Goal: Register for event/course

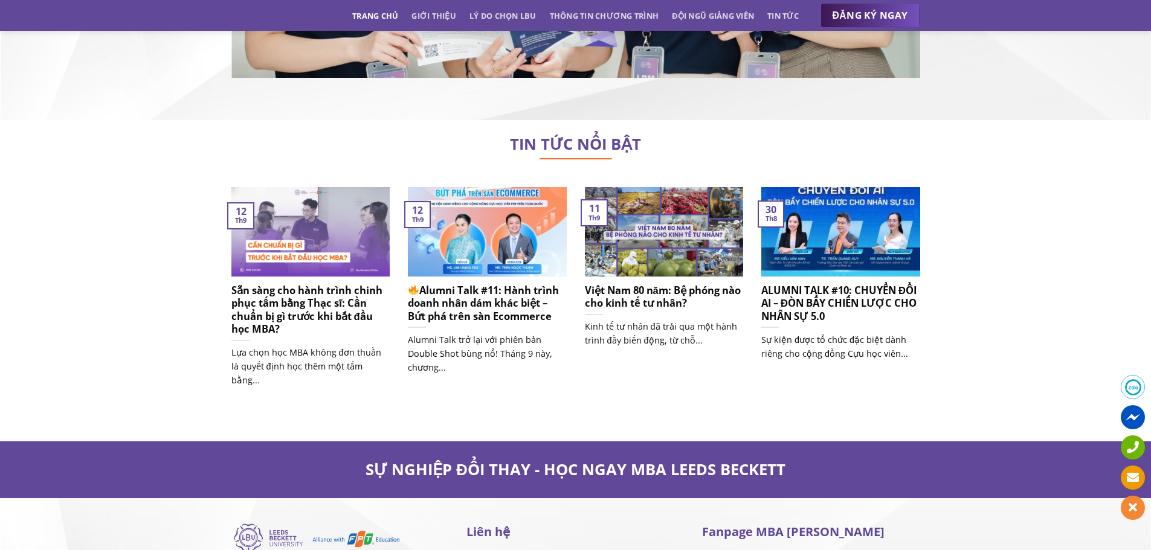
scroll to position [7613, 0]
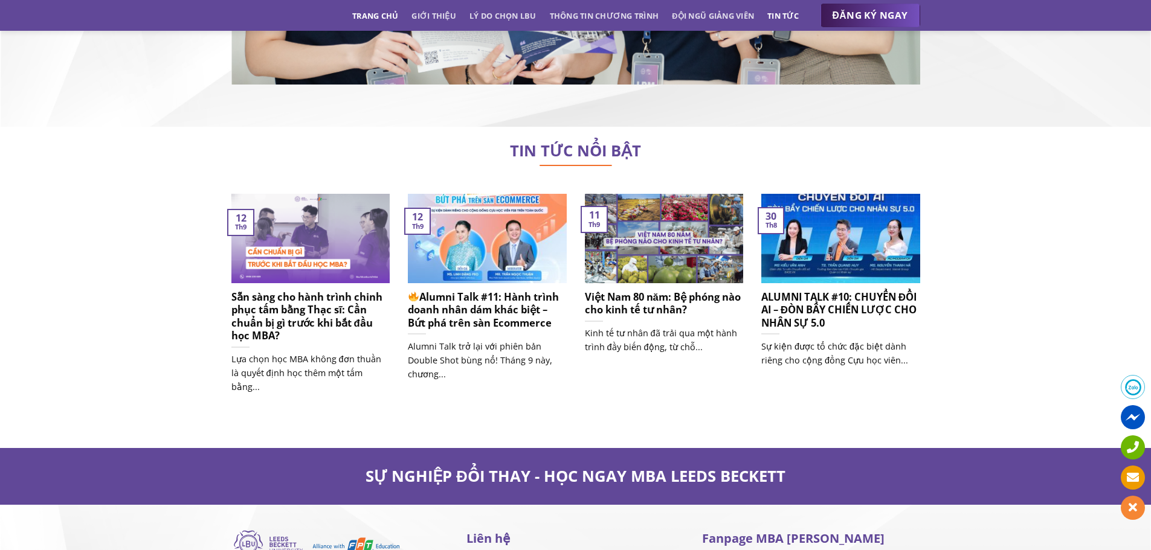
click at [785, 16] on link "Tin tức" at bounding box center [782, 16] width 31 height 22
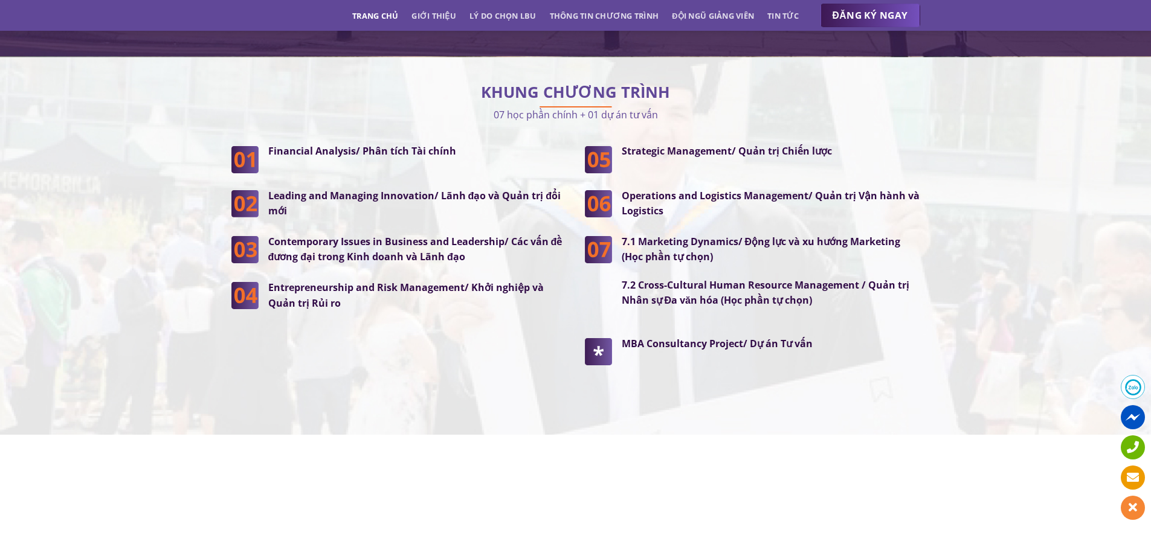
scroll to position [3077, 0]
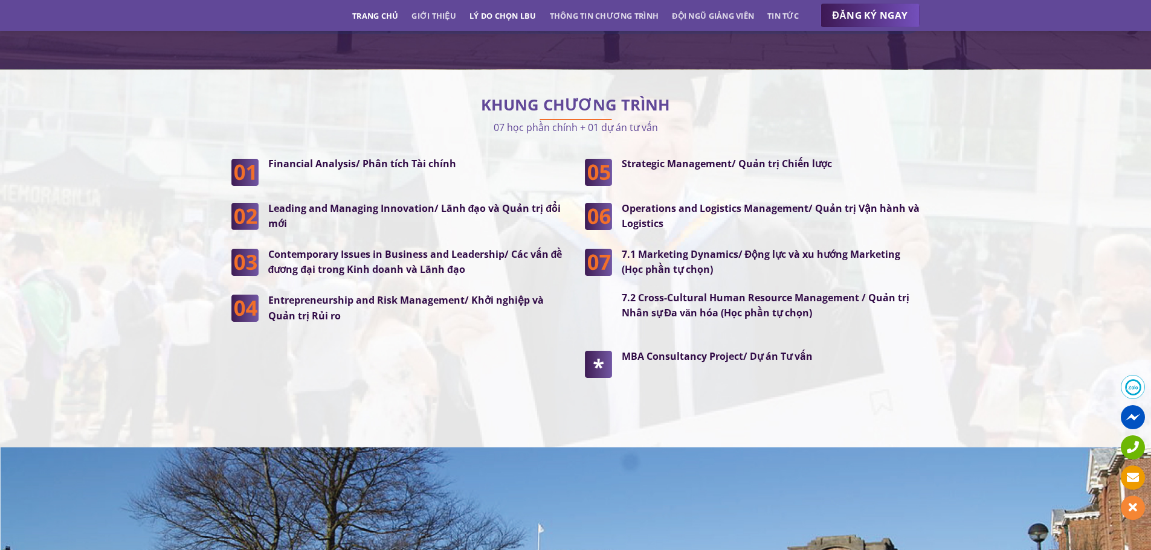
click at [492, 20] on link "Lý do chọn LBU" at bounding box center [502, 16] width 67 height 22
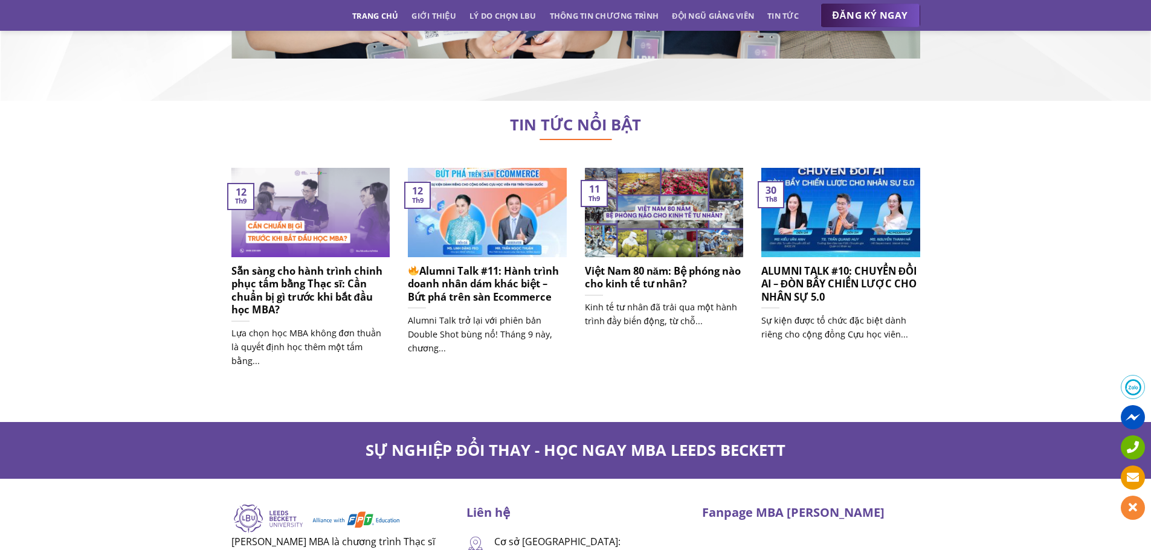
scroll to position [7974, 0]
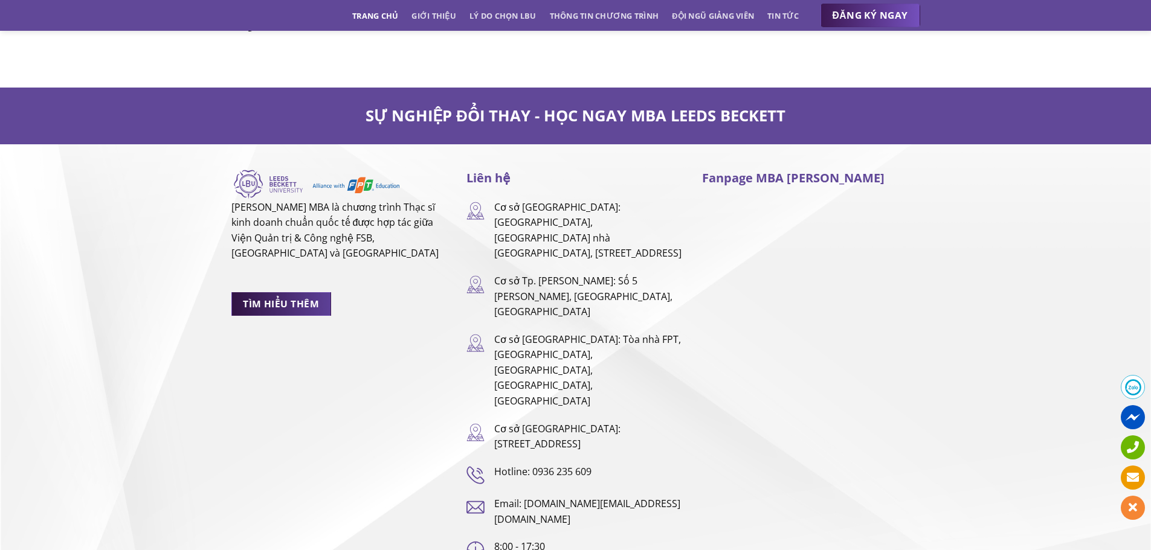
click at [298, 297] on span "TÌM HIỂU THÊM" at bounding box center [281, 304] width 76 height 15
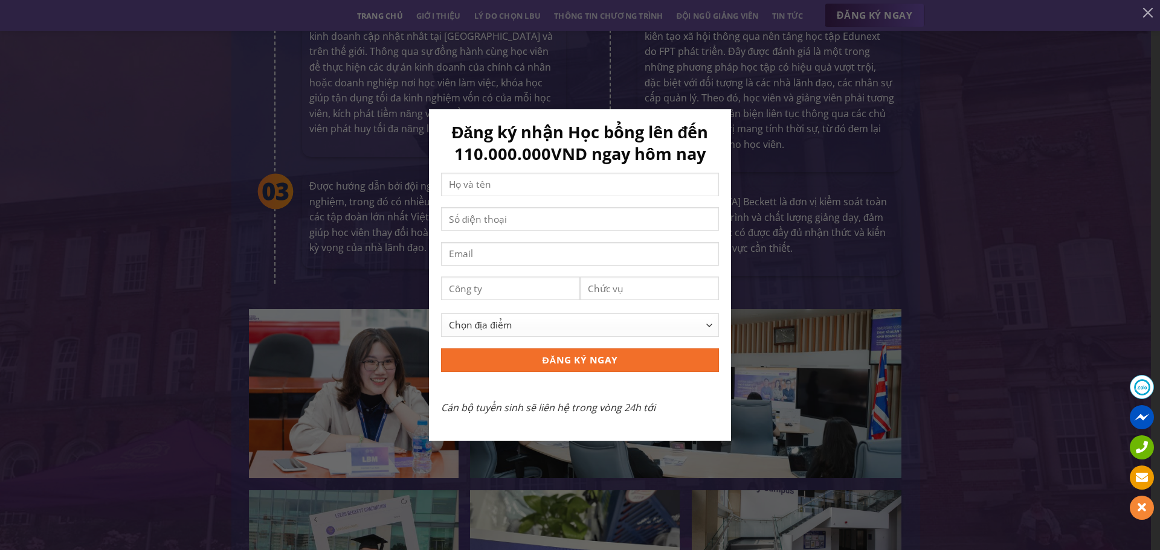
scroll to position [2200, 0]
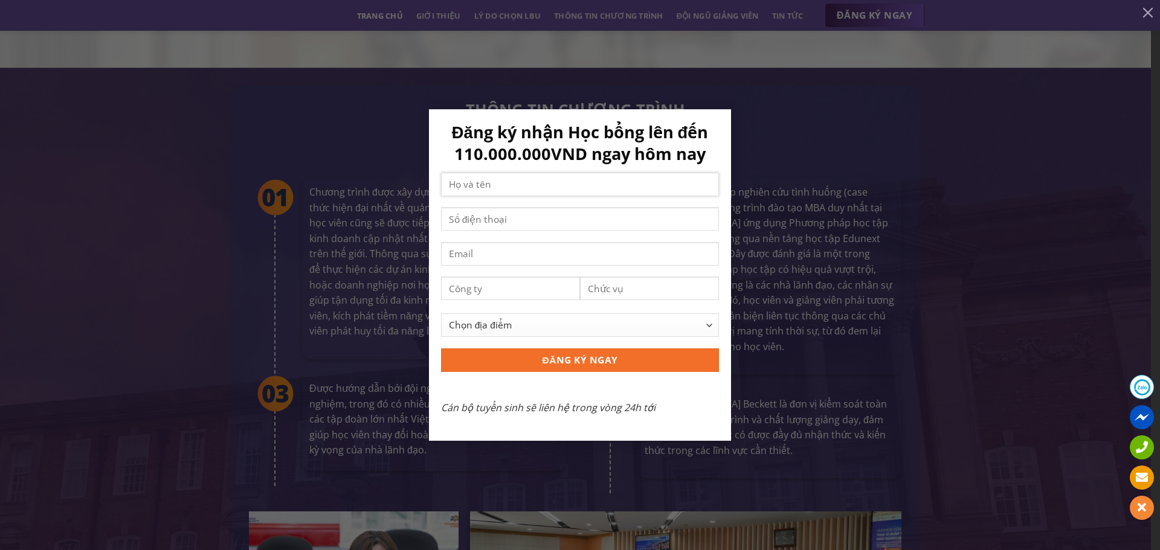
click at [472, 188] on input "Contact form" at bounding box center [580, 185] width 278 height 24
type input "Trang"
type input "0383466380"
click at [518, 254] on input "Contact form" at bounding box center [580, 254] width 278 height 24
type input "damthutrang2807@gmail.com"
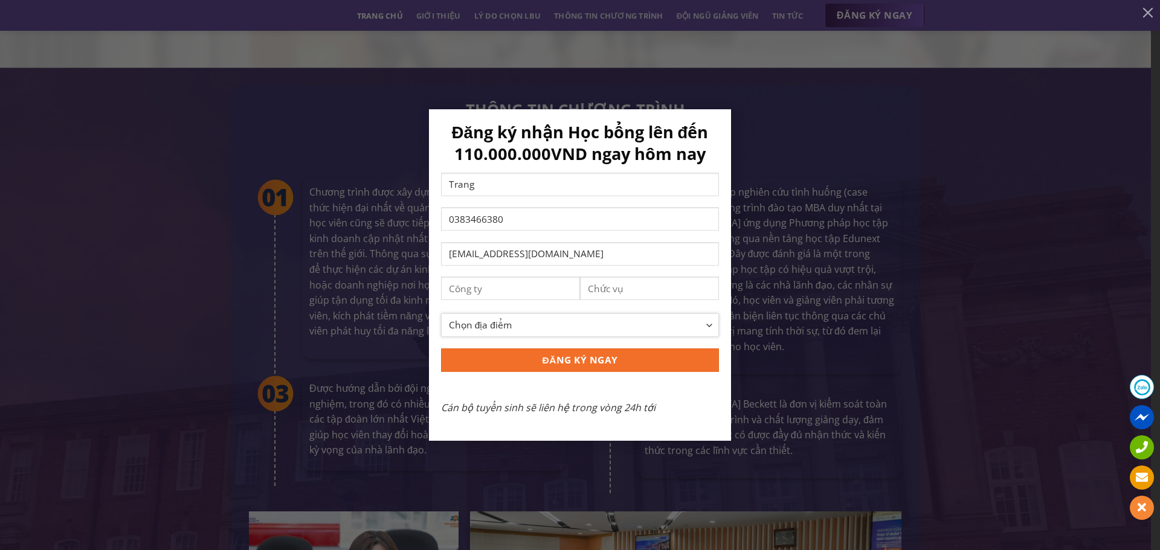
click at [532, 328] on select "Chọn địa điểm Hà Nội TP Hồ Chí Minh Cần Thơ Đà Nẵng Khác" at bounding box center [580, 326] width 278 height 24
select select "[GEOGRAPHIC_DATA][PERSON_NAME]"
click at [441, 314] on select "Chọn địa điểm Hà Nội TP Hồ Chí Minh Cần Thơ Đà Nẵng Khác" at bounding box center [580, 326] width 278 height 24
click at [549, 363] on input "ĐĂNG KÝ NGAY" at bounding box center [580, 361] width 278 height 24
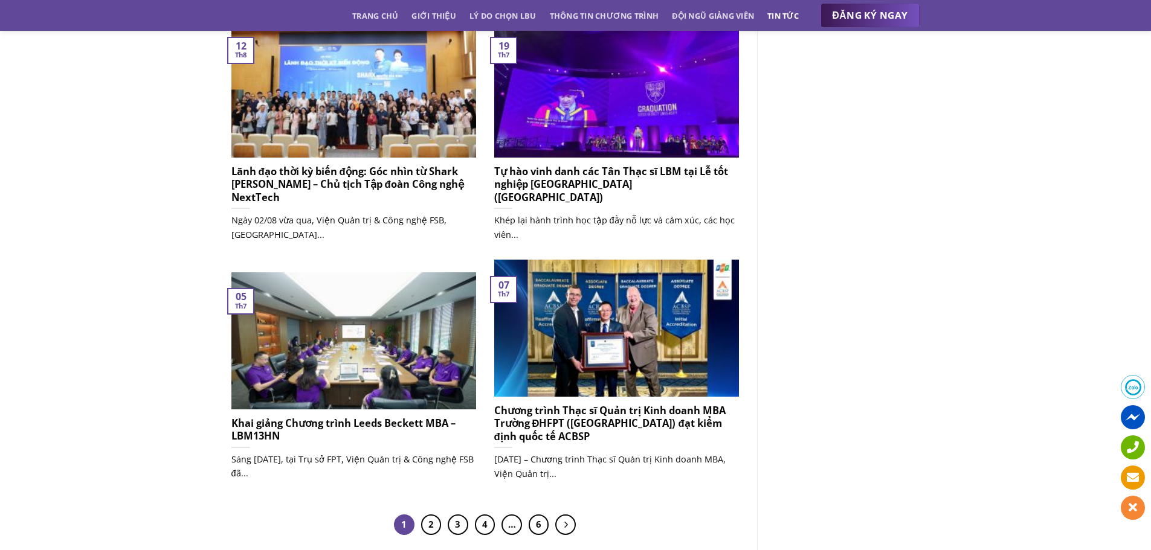
scroll to position [785, 0]
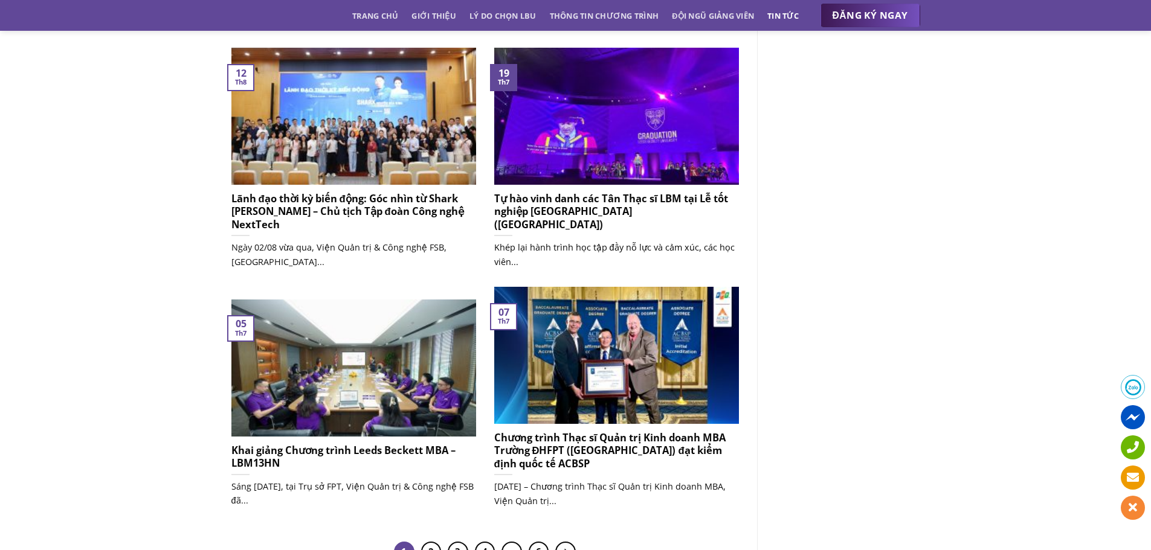
click at [575, 210] on h5 "Tự hào vinh danh các Tân Thạc sĩ LBM tại Lễ tốt nghiệp [GEOGRAPHIC_DATA] ([GEOG…" at bounding box center [616, 211] width 245 height 39
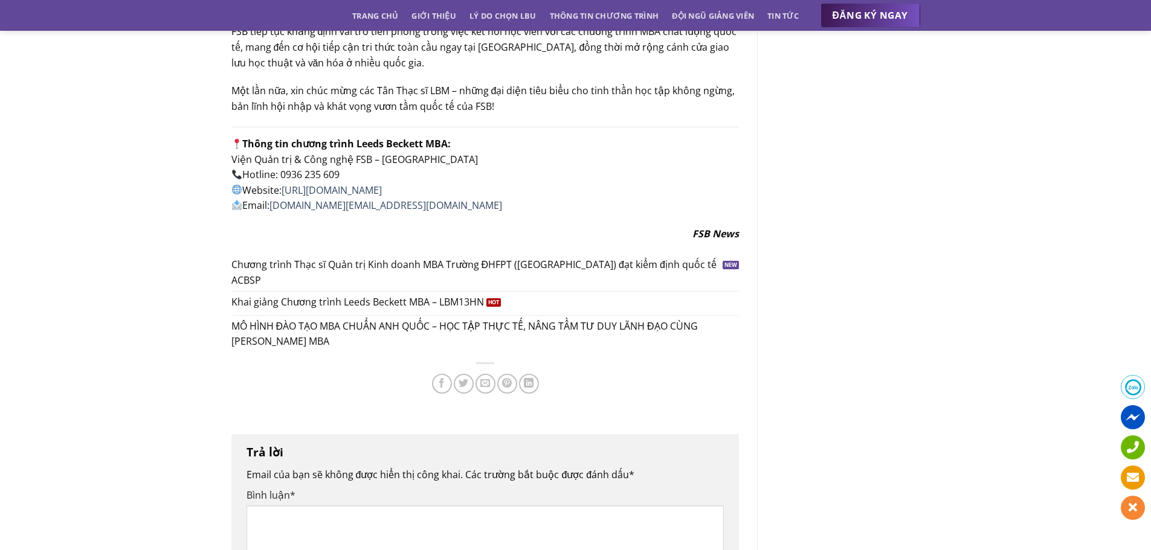
scroll to position [2598, 0]
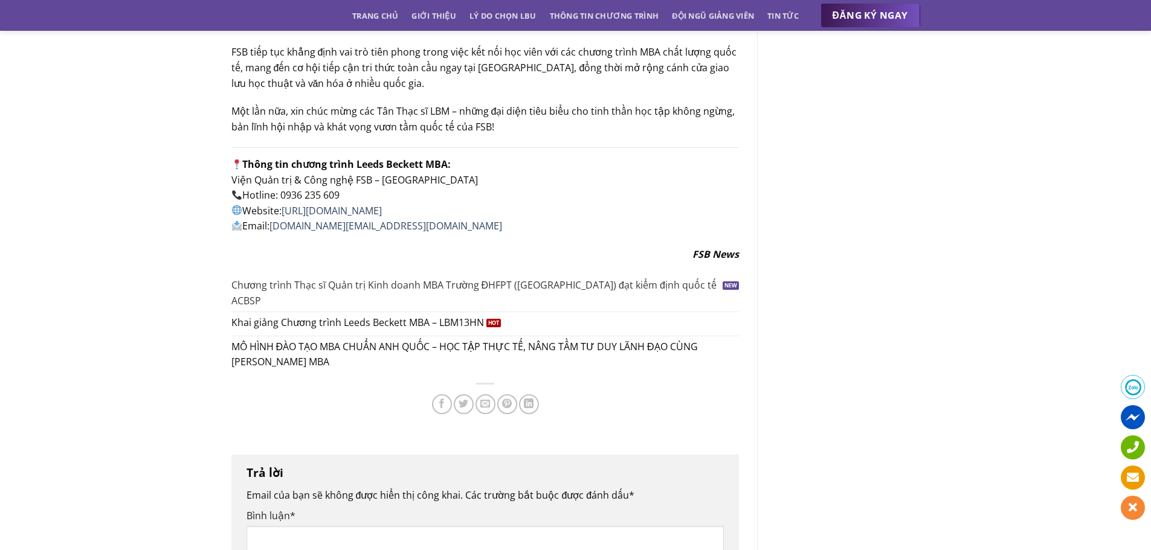
click at [364, 278] on span "Chương trình Thạc sĩ Quản trị Kinh doanh MBA Trường ĐHFPT ([GEOGRAPHIC_DATA]) đ…" at bounding box center [475, 293] width 489 height 31
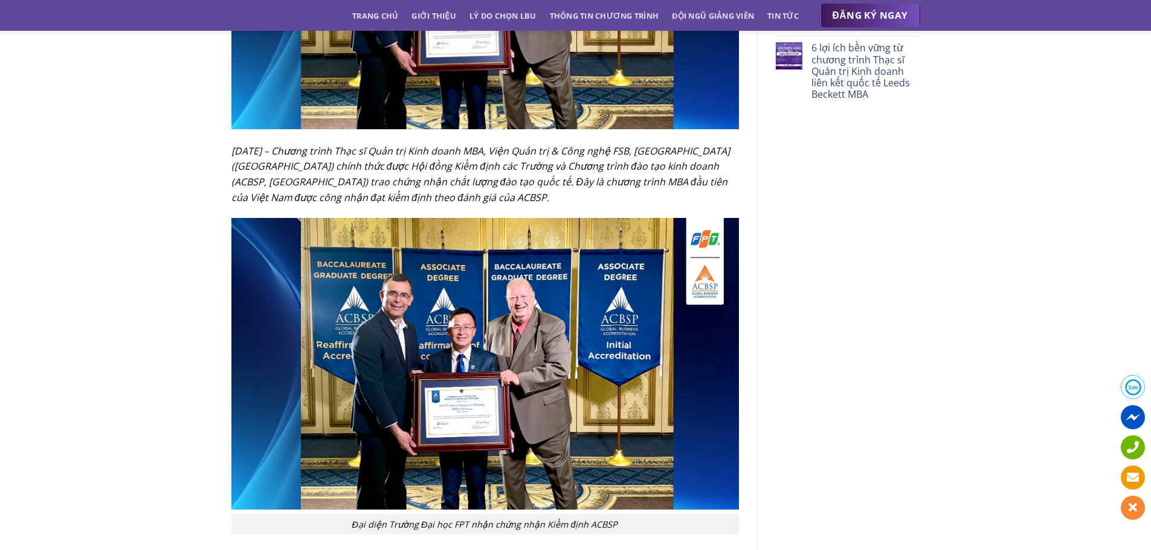
scroll to position [604, 0]
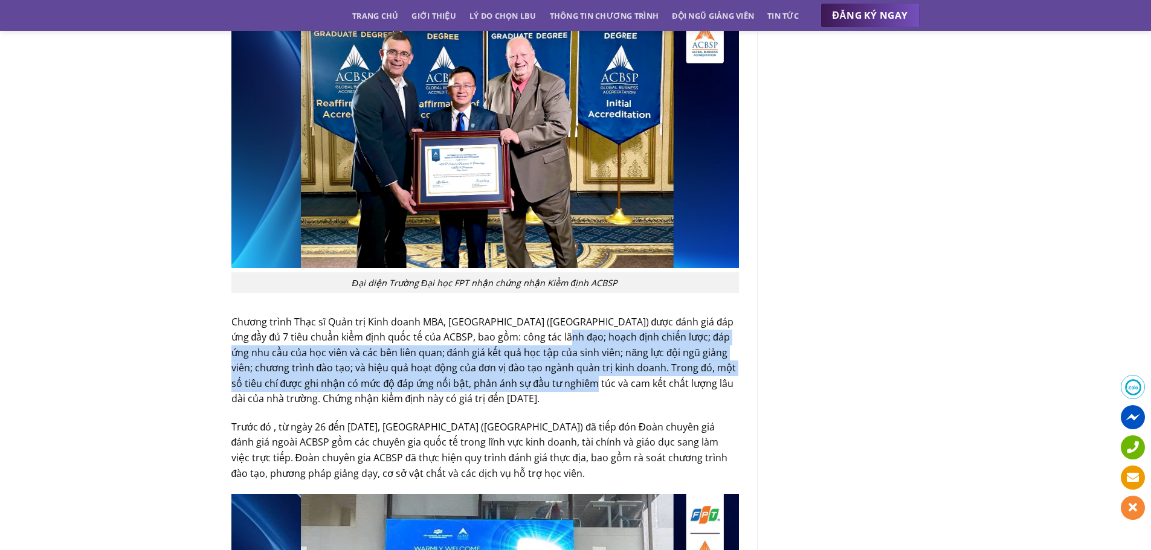
drag, startPoint x: 558, startPoint y: 334, endPoint x: 587, endPoint y: 388, distance: 61.4
click at [589, 387] on p "Chương trình Thạc sĩ Quản trị Kinh doanh MBA, [GEOGRAPHIC_DATA] ([GEOGRAPHIC_DA…" at bounding box center [485, 361] width 508 height 93
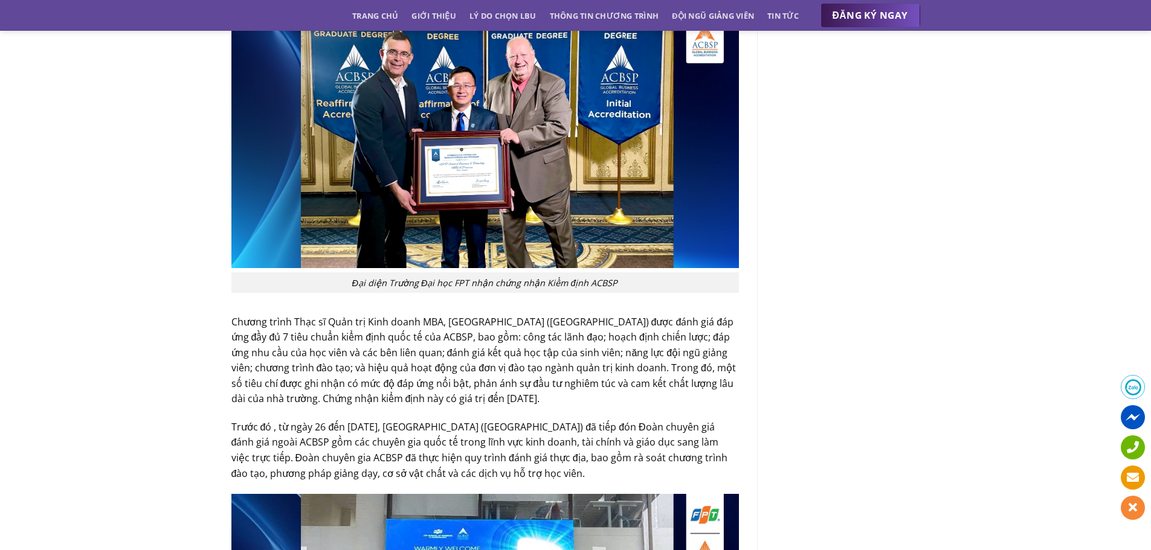
click at [474, 437] on p "Trước đó , từ ngày 26 đến [DATE], [GEOGRAPHIC_DATA] ([GEOGRAPHIC_DATA]) đã tiếp…" at bounding box center [485, 451] width 508 height 62
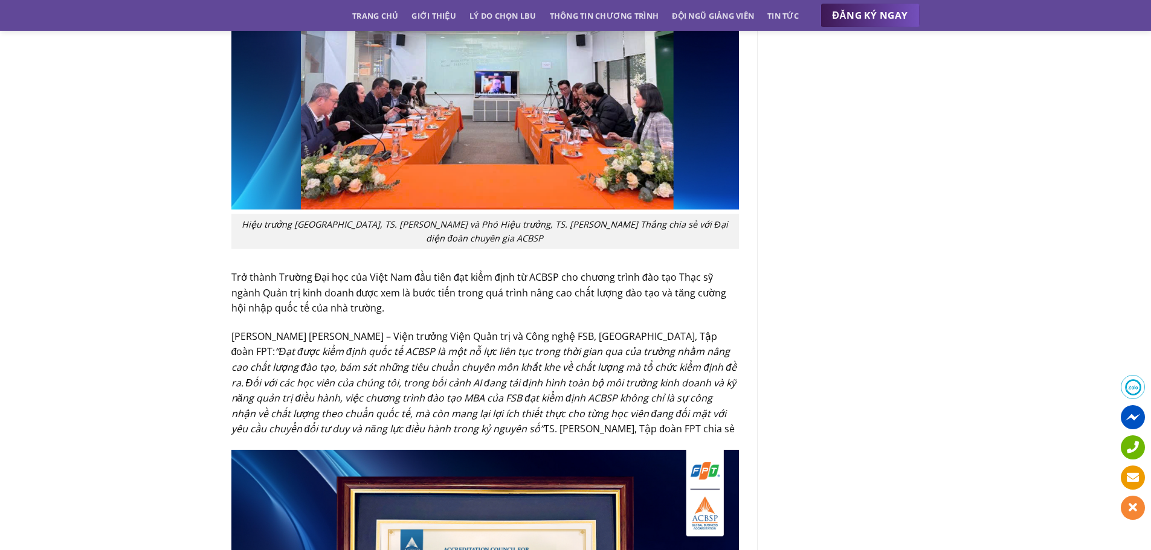
scroll to position [1934, 0]
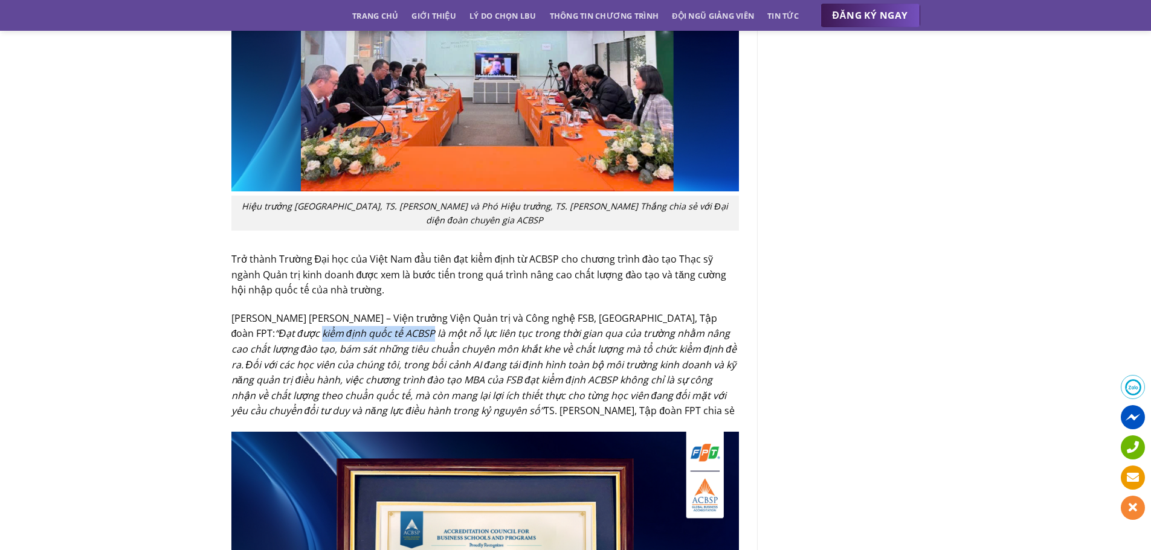
drag, startPoint x: 302, startPoint y: 335, endPoint x: 411, endPoint y: 335, distance: 110.0
click at [411, 335] on em "“Đạt được kiểm định quốc tế ACBSP là một nỗ lực liên tục trong thời gian qua củ…" at bounding box center [484, 372] width 506 height 91
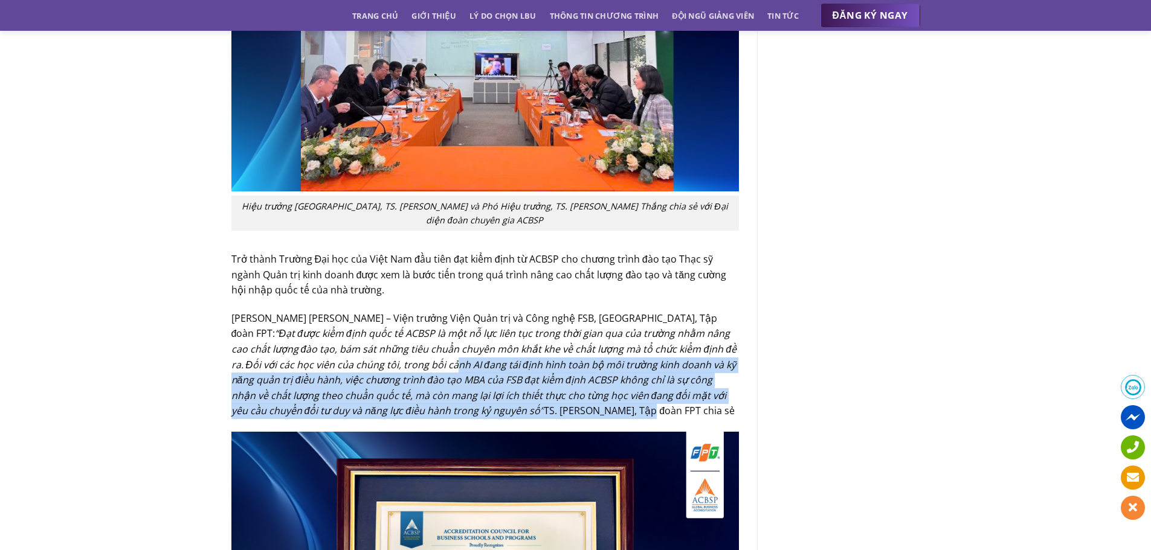
drag, startPoint x: 443, startPoint y: 367, endPoint x: 611, endPoint y: 408, distance: 172.9
click at [611, 408] on p "[PERSON_NAME] [PERSON_NAME] – Viện trưởng Viện Quản trị và Công nghệ FSB, Trườn…" at bounding box center [485, 365] width 508 height 108
